Goal: Transaction & Acquisition: Obtain resource

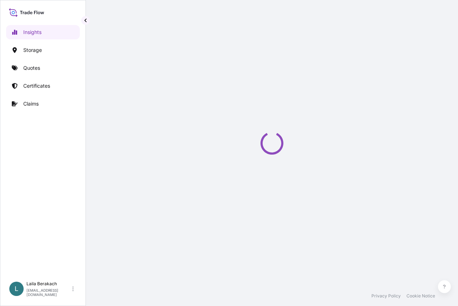
select select "2025"
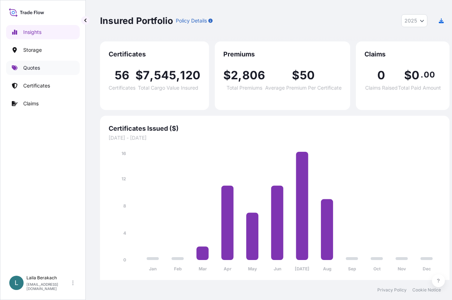
click at [30, 69] on p "Quotes" at bounding box center [31, 67] width 17 height 7
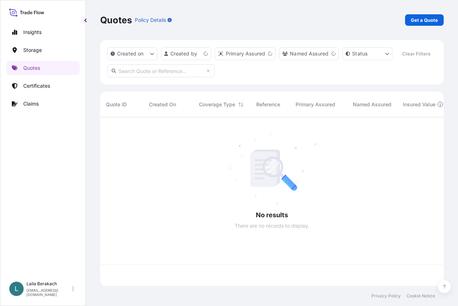
scroll to position [152, 338]
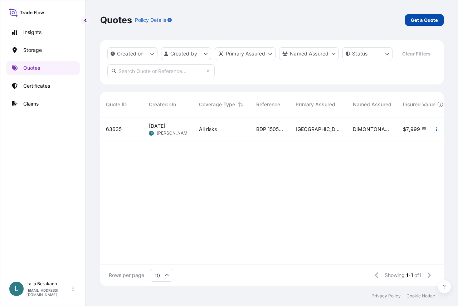
click at [415, 23] on p "Get a Quote" at bounding box center [423, 19] width 27 height 7
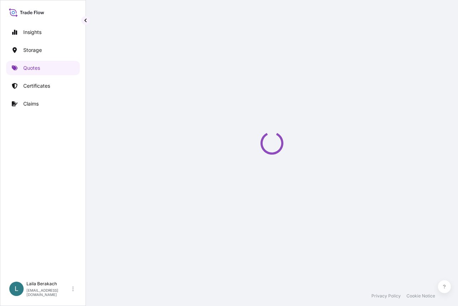
select select "Road / [GEOGRAPHIC_DATA]"
select select "Water"
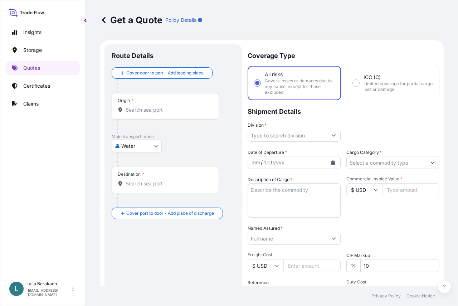
scroll to position [11, 0]
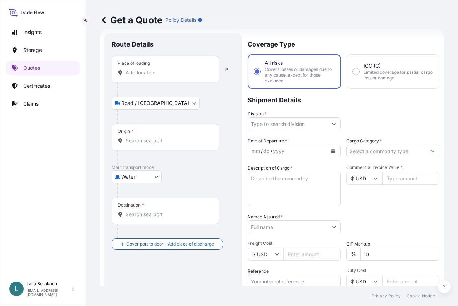
click at [140, 79] on div "Place of loading" at bounding box center [165, 69] width 107 height 26
click at [140, 76] on input "Place of loading" at bounding box center [167, 72] width 84 height 7
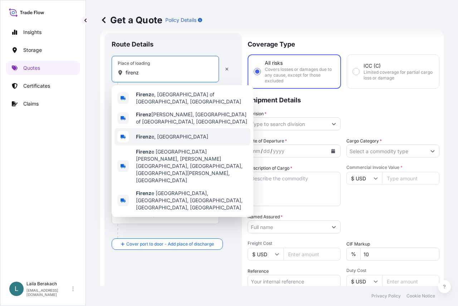
click at [162, 133] on span "Firenz e, [GEOGRAPHIC_DATA]" at bounding box center [172, 136] width 72 height 7
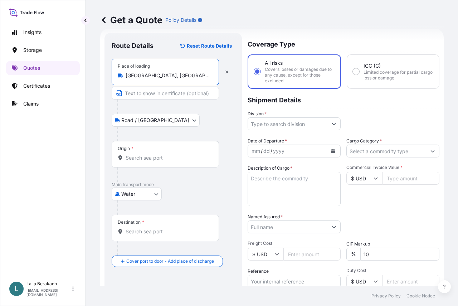
type input "[GEOGRAPHIC_DATA], [GEOGRAPHIC_DATA]"
click at [148, 160] on input "Origin *" at bounding box center [167, 157] width 84 height 7
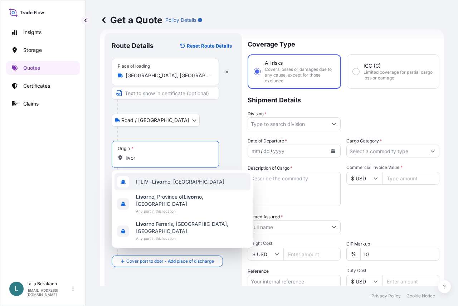
click at [148, 178] on span "ITLIV - Livor no, [GEOGRAPHIC_DATA]" at bounding box center [180, 181] width 88 height 7
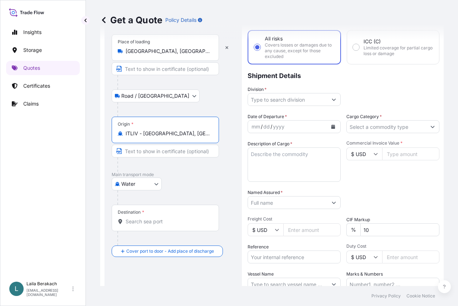
scroll to position [83, 0]
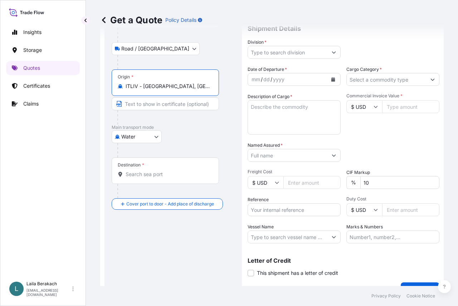
type input "ITLIV - [GEOGRAPHIC_DATA], [GEOGRAPHIC_DATA]"
click at [138, 170] on div "Destination *" at bounding box center [165, 170] width 107 height 26
click at [138, 171] on input "Destination *" at bounding box center [167, 174] width 84 height 7
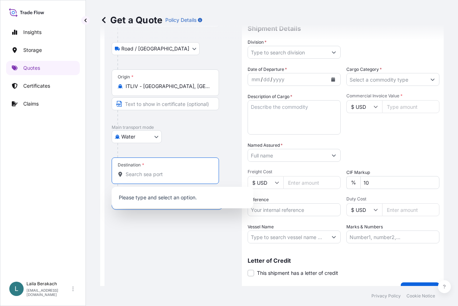
type input "b"
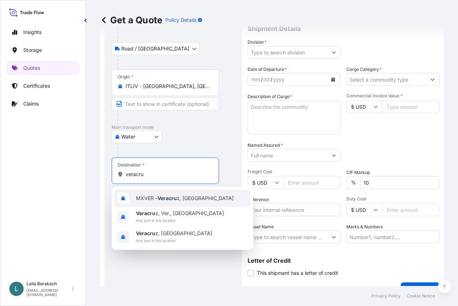
click at [158, 198] on span "MXVER - Veracru z, [GEOGRAPHIC_DATA]" at bounding box center [185, 197] width 98 height 7
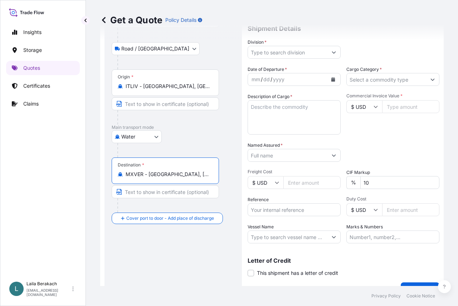
type input "MXVER - [GEOGRAPHIC_DATA], [GEOGRAPHIC_DATA]"
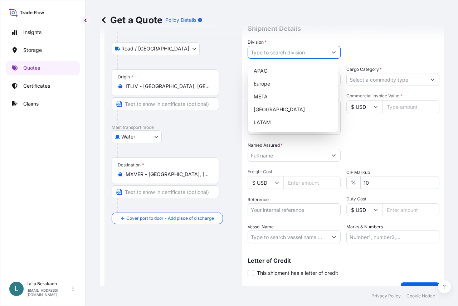
click at [307, 51] on input "Division *" at bounding box center [287, 52] width 79 height 13
click at [276, 86] on div "Europe" at bounding box center [293, 83] width 84 height 13
type input "Europe"
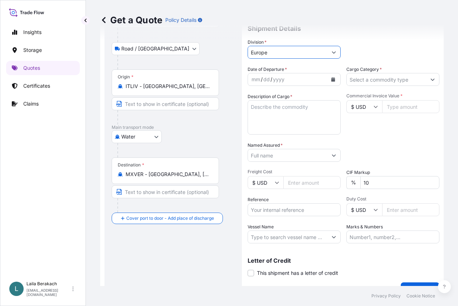
scroll to position [0, 0]
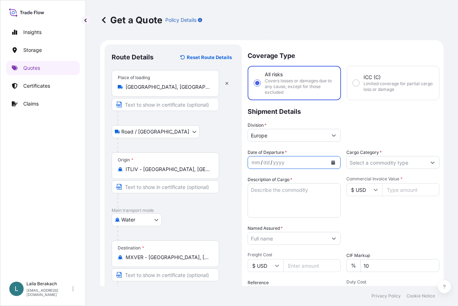
click at [331, 162] on icon "Calendar" at bounding box center [333, 162] width 4 height 4
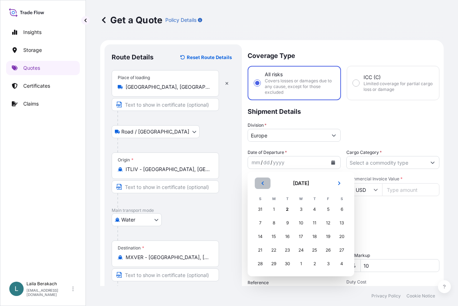
click at [263, 182] on icon "Previous" at bounding box center [262, 183] width 2 height 4
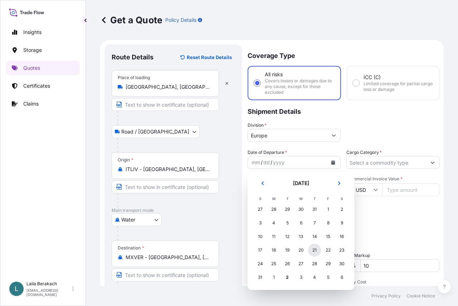
click at [316, 248] on div "21" at bounding box center [314, 249] width 13 height 13
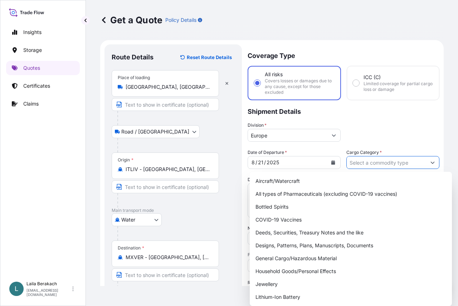
click at [373, 163] on input "Cargo Category *" at bounding box center [385, 162] width 79 height 13
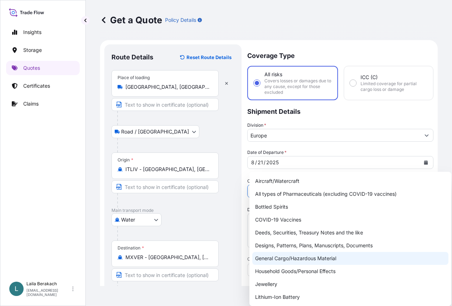
click at [278, 259] on div "General Cargo/Hazardous Material" at bounding box center [350, 258] width 196 height 13
type input "General Cargo/Hazardous Material"
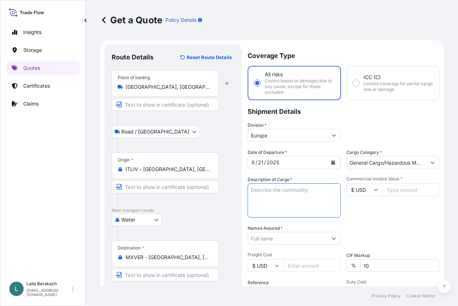
click at [281, 193] on textarea "Description of Cargo *" at bounding box center [293, 200] width 93 height 34
type textarea "f"
click at [278, 197] on textarea "FCL / FCL 2X40HC" at bounding box center [293, 200] width 93 height 34
paste textarea "MSMU6459837"
click at [296, 204] on textarea "FCL / FCL 2X40HC MSMU6459837" at bounding box center [293, 200] width 93 height 34
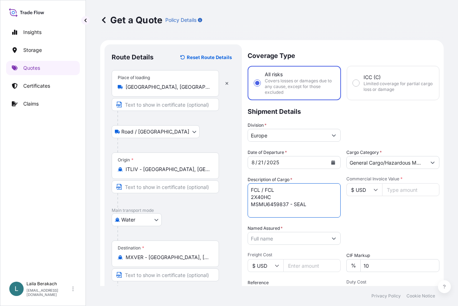
paste textarea "095503"
click at [328, 201] on textarea "FCL / FCL 2X40HC MSMU6459837 - SEAL 095503" at bounding box center [293, 200] width 93 height 34
paste textarea "MSMU7856994"
click at [317, 210] on textarea "FCL / FCL 2X40HC MSMU6459837 - SEAL 095503 MSMU7856994 - SEAL" at bounding box center [293, 200] width 93 height 34
paste textarea "2071684"
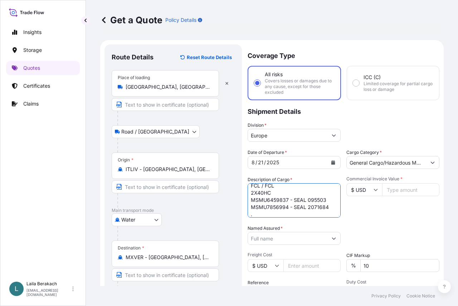
scroll to position [11, 0]
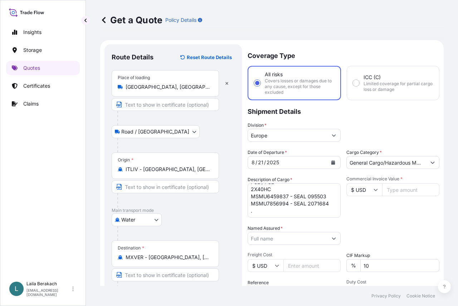
click at [259, 210] on textarea "FCL / FCL 2X40HC MSMU6459837 - SEAL 095503 MSMU7856994 - SEAL 2071684 ." at bounding box center [293, 200] width 93 height 34
paste textarea "SUPPLEMENTAL SOURCE OF FATTY ACIDS FOR DRINKING WA"
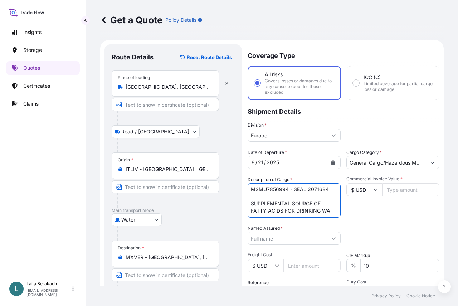
scroll to position [58, 0]
drag, startPoint x: 261, startPoint y: 213, endPoint x: 265, endPoint y: 204, distance: 10.4
click at [263, 204] on textarea "FCL / FCL 2X40HC MSMU6459837 - SEAL 095503 MSMU7856994 - SEAL 2071684 . SUPPLEM…" at bounding box center [293, 200] width 93 height 34
click at [261, 205] on textarea "FCL / FCL 2X40HC MSMU6459837 - SEAL 095503 MSMU7856994 - SEAL 2071684 . SUPPLEM…" at bounding box center [293, 200] width 93 height 34
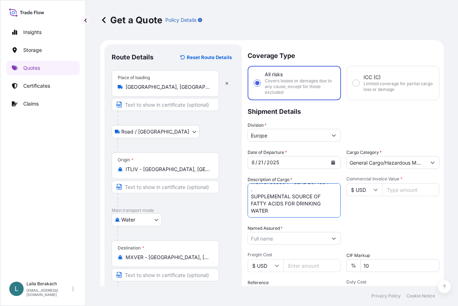
click at [283, 204] on textarea "FCL / FCL 2X40HC MSMU6459837 - SEAL 095503 MSMU7856994 - SEAL 2071684 . SUPPLEM…" at bounding box center [293, 200] width 93 height 34
paste textarea "WATER FOR POULTRY AND SWINE. VEGETABLE OIL AND [MEDICAL_DATA] S.T.C. 640 CANS .…"
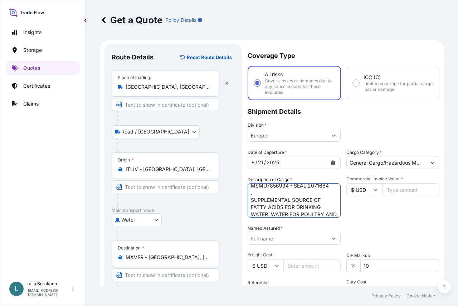
click at [290, 214] on textarea "FCL / FCL 2X40HC MSMU6459837 - SEAL 095503 MSMU7856994 - SEAL 2071684 . SUPPLEM…" at bounding box center [293, 200] width 93 height 34
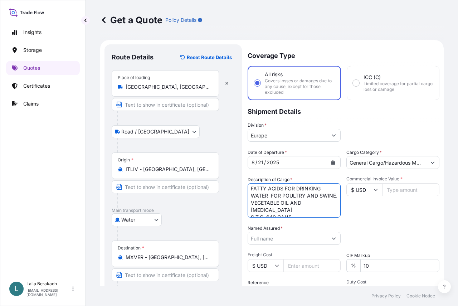
scroll to position [61, 0]
drag, startPoint x: 293, startPoint y: 201, endPoint x: 246, endPoint y: 200, distance: 46.8
click at [246, 200] on form "Route Details Reset Route Details Place of loading [GEOGRAPHIC_DATA], [GEOGRAPH…" at bounding box center [271, 212] width 343 height 344
drag, startPoint x: 306, startPoint y: 214, endPoint x: 249, endPoint y: 191, distance: 61.5
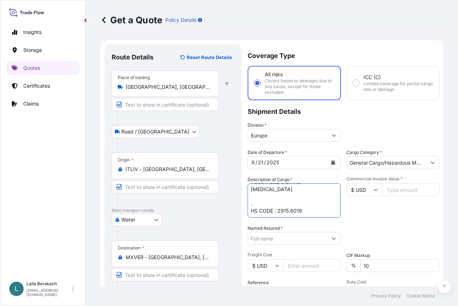
click at [249, 191] on textarea "FCL / FCL 2X40HC MSMU6459837 - SEAL 095503 MSMU7856994 - SEAL 2071684 . SUPPLEM…" at bounding box center [293, 200] width 93 height 34
click at [327, 210] on textarea "FCL / FCL 2X40HC MSMU6459837 - SEAL 095503 MSMU7856994 - SEAL 2071684 . SUPPLEM…" at bounding box center [293, 200] width 93 height 34
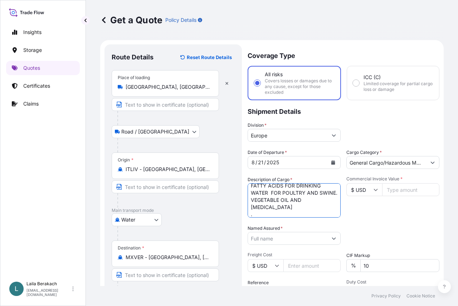
scroll to position [54, 0]
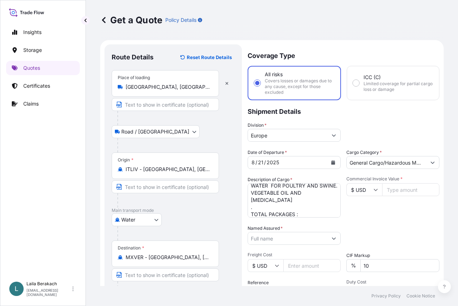
click at [302, 212] on textarea "FCL / FCL 2X40HC MSMU6459837 - SEAL 095503 MSMU7856994 - SEAL 2071684 . SUPPLEM…" at bounding box center [293, 200] width 93 height 34
click at [311, 206] on textarea "FCL / FCL 2X40HC MSMU6459837 - SEAL 095503 MSMU7856994 - SEAL 2071684 . SUPPLEM…" at bounding box center [293, 200] width 93 height 34
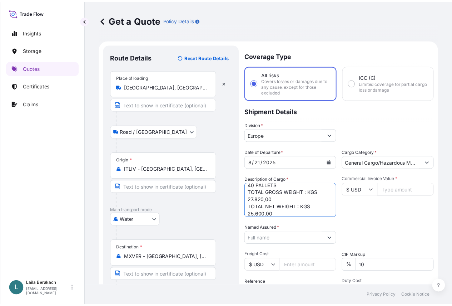
scroll to position [104, 0]
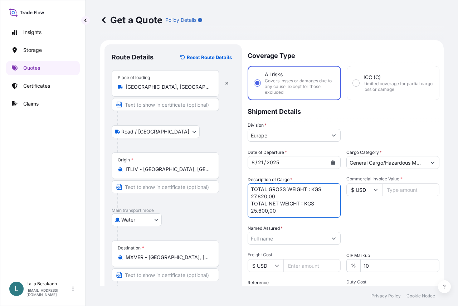
type textarea "FCL / FCL 2X40HC MSMU6459837 - SEAL 095503 MSMU7856994 - SEAL 2071684 . SUPPLEM…"
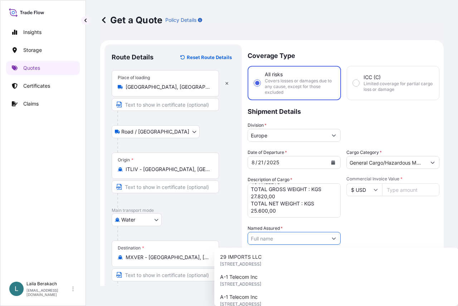
click at [290, 241] on input "Named Assured *" at bounding box center [287, 238] width 79 height 13
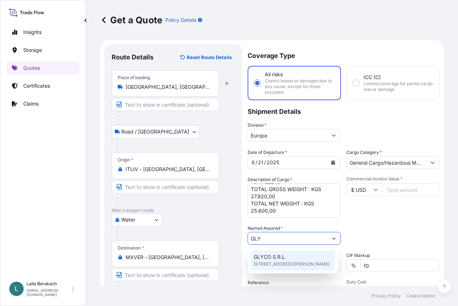
click at [267, 256] on span "GLYCO S.R.L." at bounding box center [269, 256] width 33 height 7
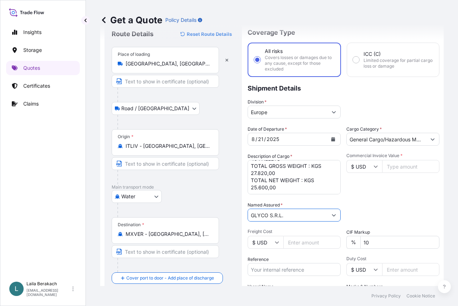
scroll to position [36, 0]
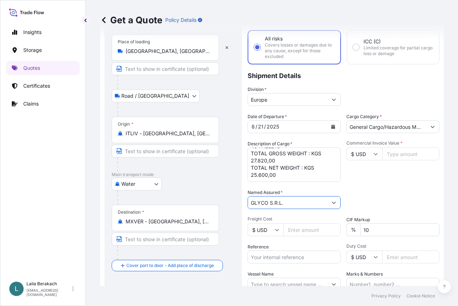
type input "GLYCO S.R.L."
click at [374, 154] on icon at bounding box center [376, 154] width 4 height 2
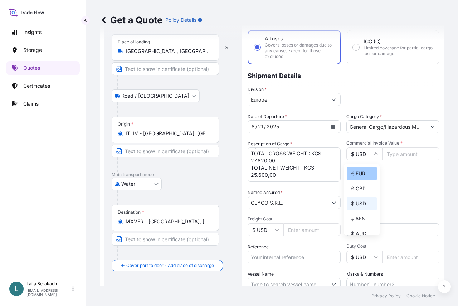
click at [357, 174] on div "€ EUR" at bounding box center [361, 174] width 30 height 14
type input "€ EUR"
click at [392, 153] on input "Commercial Invoice Value *" at bounding box center [410, 153] width 57 height 13
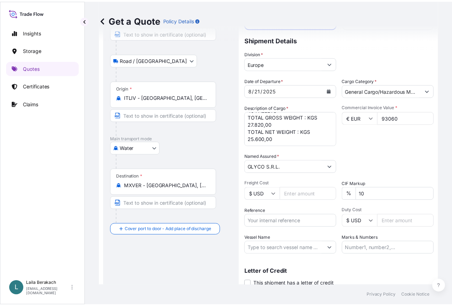
scroll to position [98, 0]
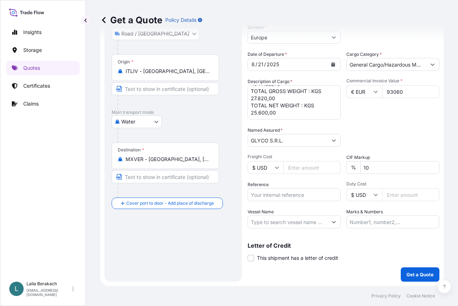
type input "93060"
click at [281, 196] on input "Reference" at bounding box center [293, 194] width 93 height 13
type input "b"
type input "BDP 1505192799"
click at [265, 223] on input "Vessel Name" at bounding box center [287, 221] width 79 height 13
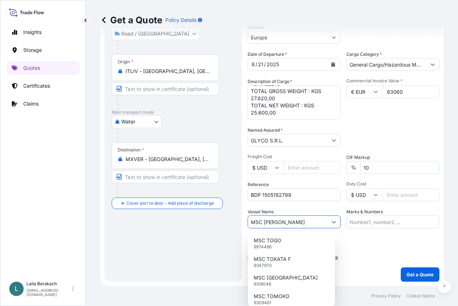
scroll to position [104, 0]
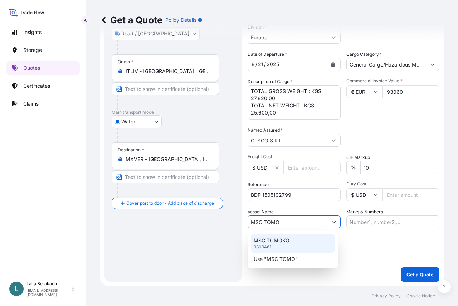
click at [277, 243] on p "MSC TOMOKO" at bounding box center [271, 240] width 36 height 7
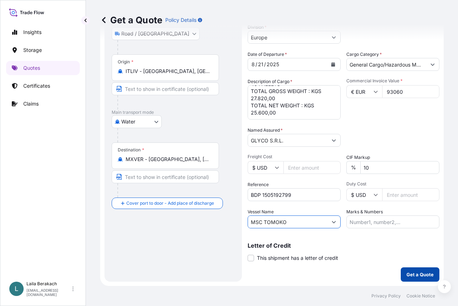
type input "MSC TOMOKO"
click at [407, 272] on p "Get a Quote" at bounding box center [419, 274] width 27 height 7
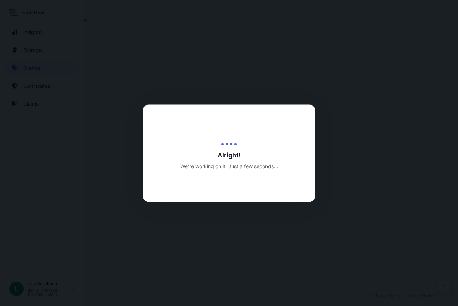
select select "Road / [GEOGRAPHIC_DATA]"
select select "Water"
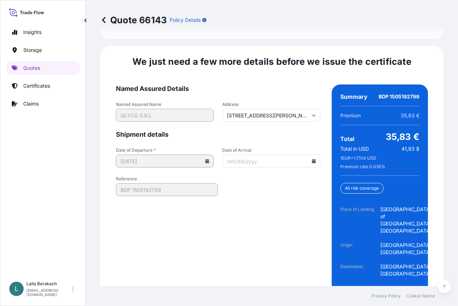
scroll to position [1174, 0]
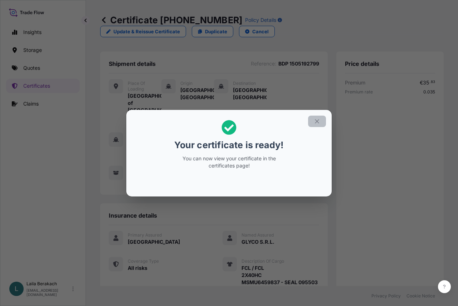
click at [316, 121] on icon "button" at bounding box center [317, 121] width 4 height 4
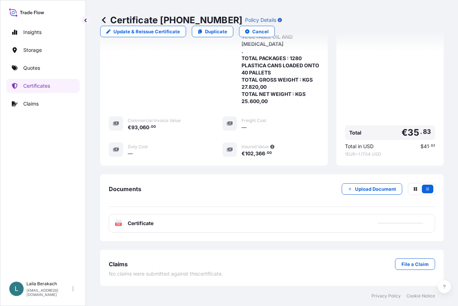
scroll to position [341, 0]
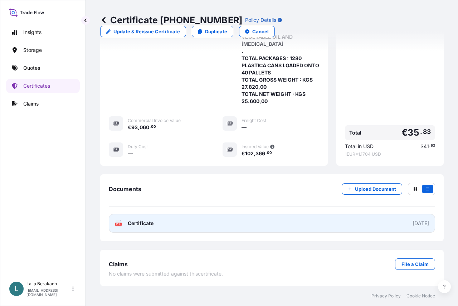
click at [226, 224] on link "PDF Certificate [DATE]" at bounding box center [272, 223] width 326 height 19
